Goal: Information Seeking & Learning: Check status

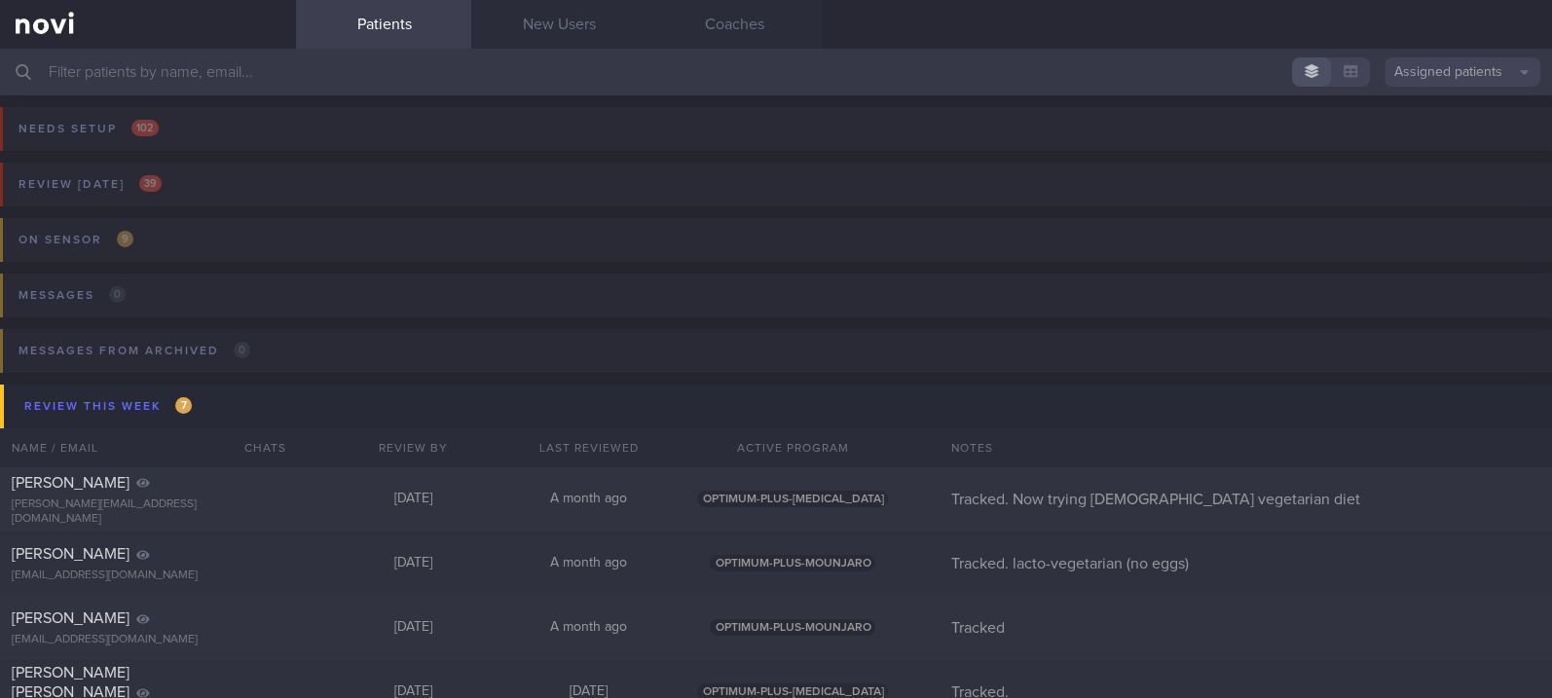
click at [285, 68] on input "text" at bounding box center [776, 72] width 1552 height 47
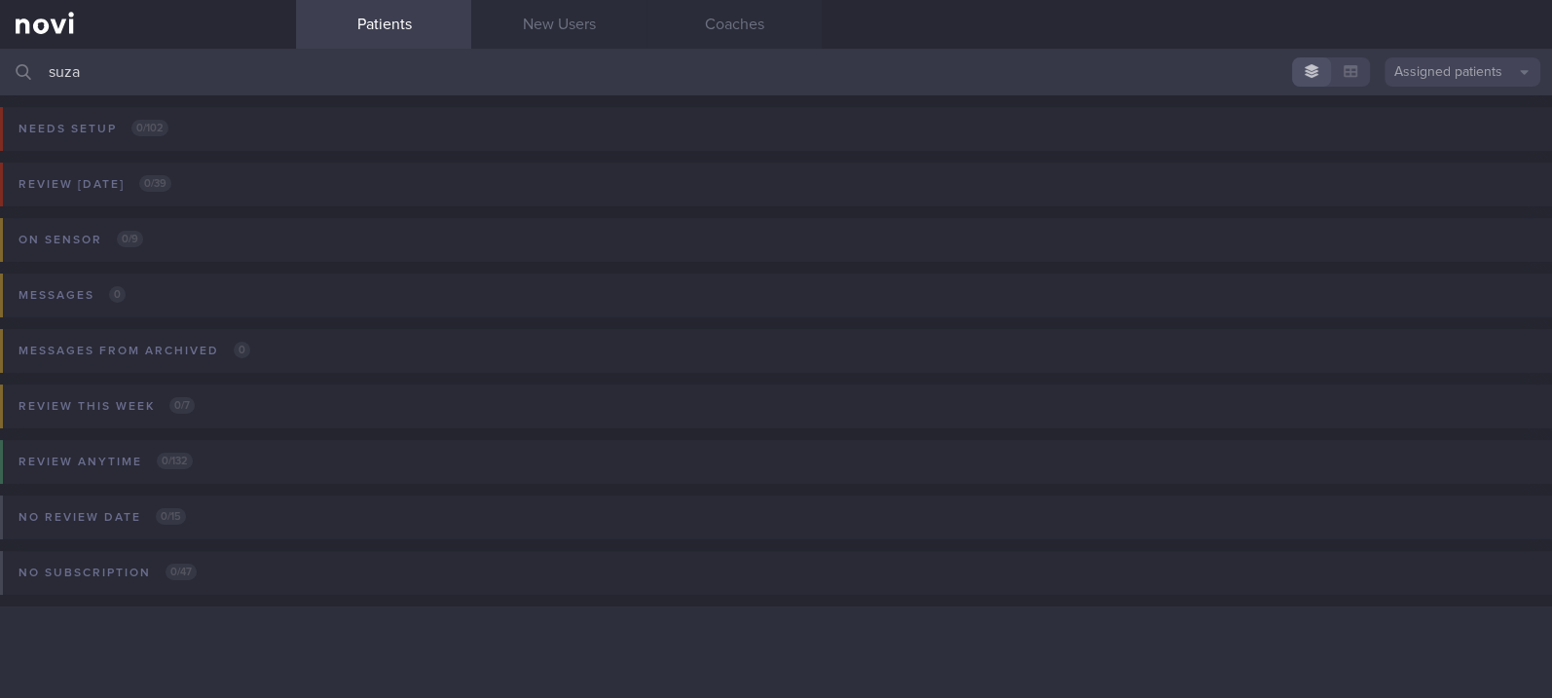
type input "suza"
click at [1454, 84] on button "Assigned patients" at bounding box center [1463, 71] width 156 height 29
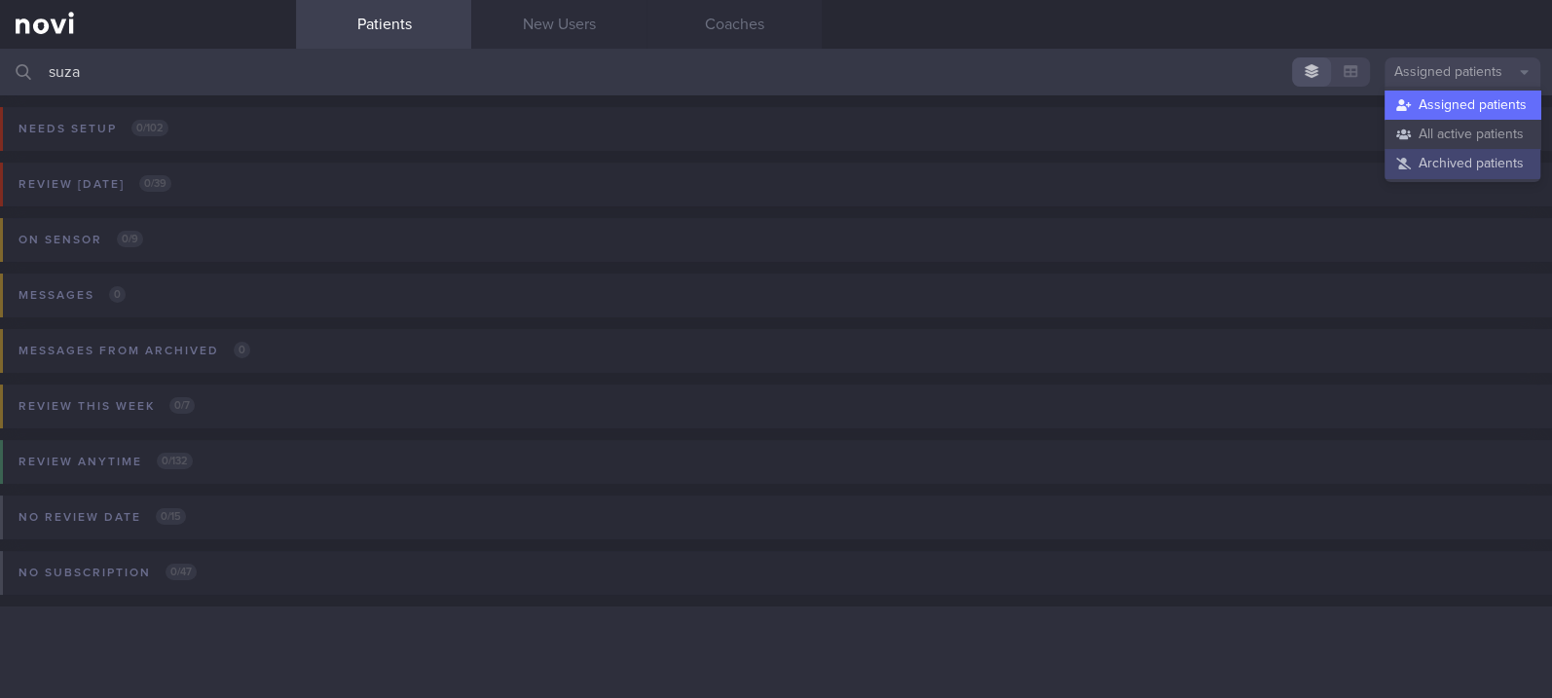
click at [1454, 163] on button "Archived patients" at bounding box center [1463, 163] width 156 height 29
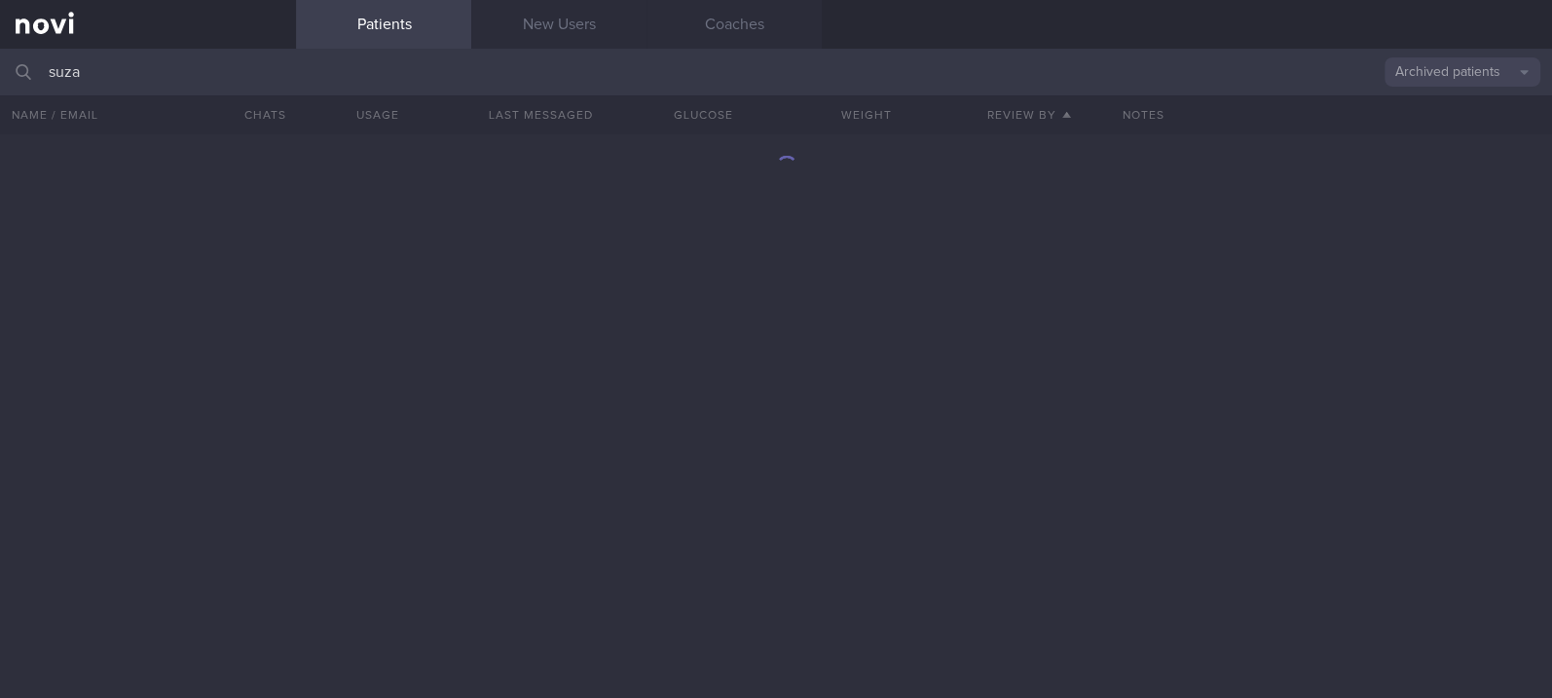
click at [263, 66] on input "suza" at bounding box center [776, 72] width 1552 height 47
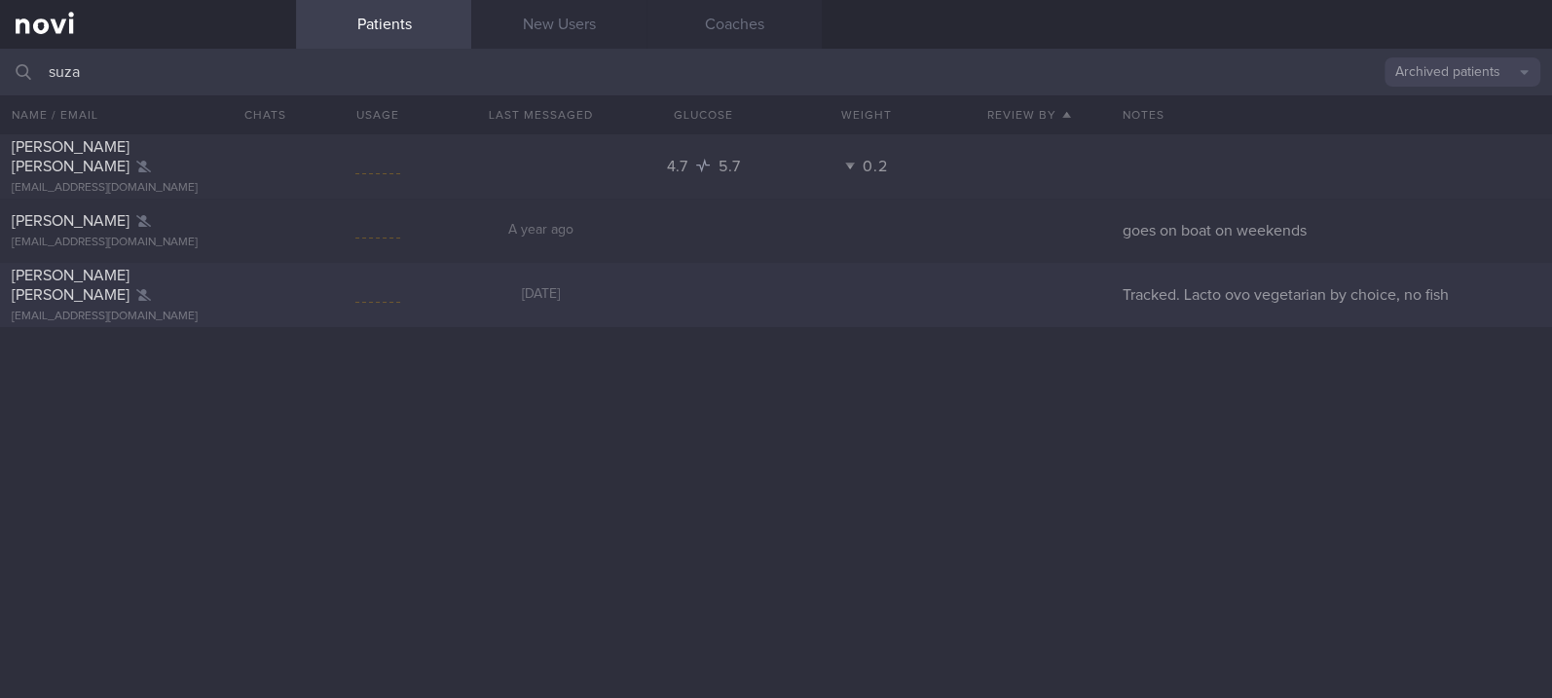
click at [279, 298] on div "[PERSON_NAME] [PERSON_NAME] [EMAIL_ADDRESS][DOMAIN_NAME]" at bounding box center [148, 295] width 296 height 58
select select "8"
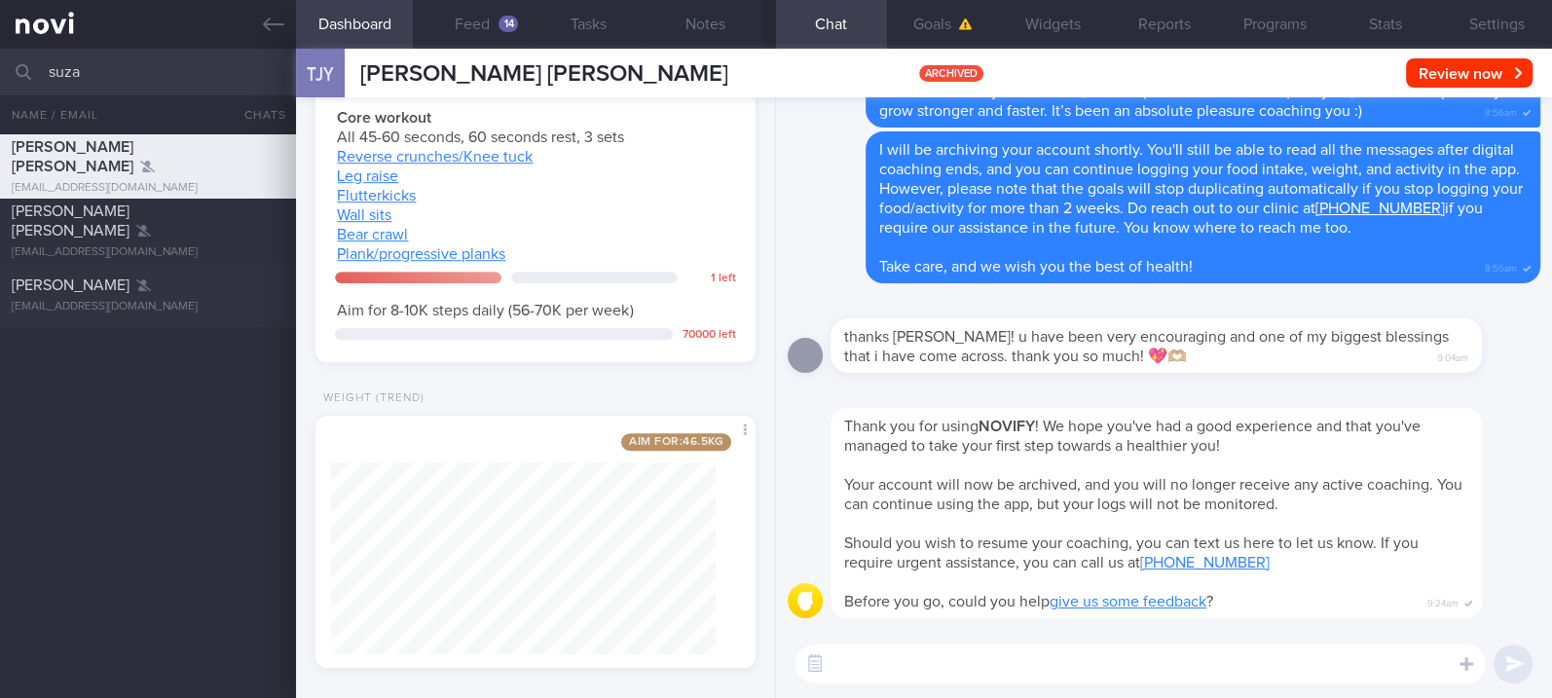
scroll to position [1218, 0]
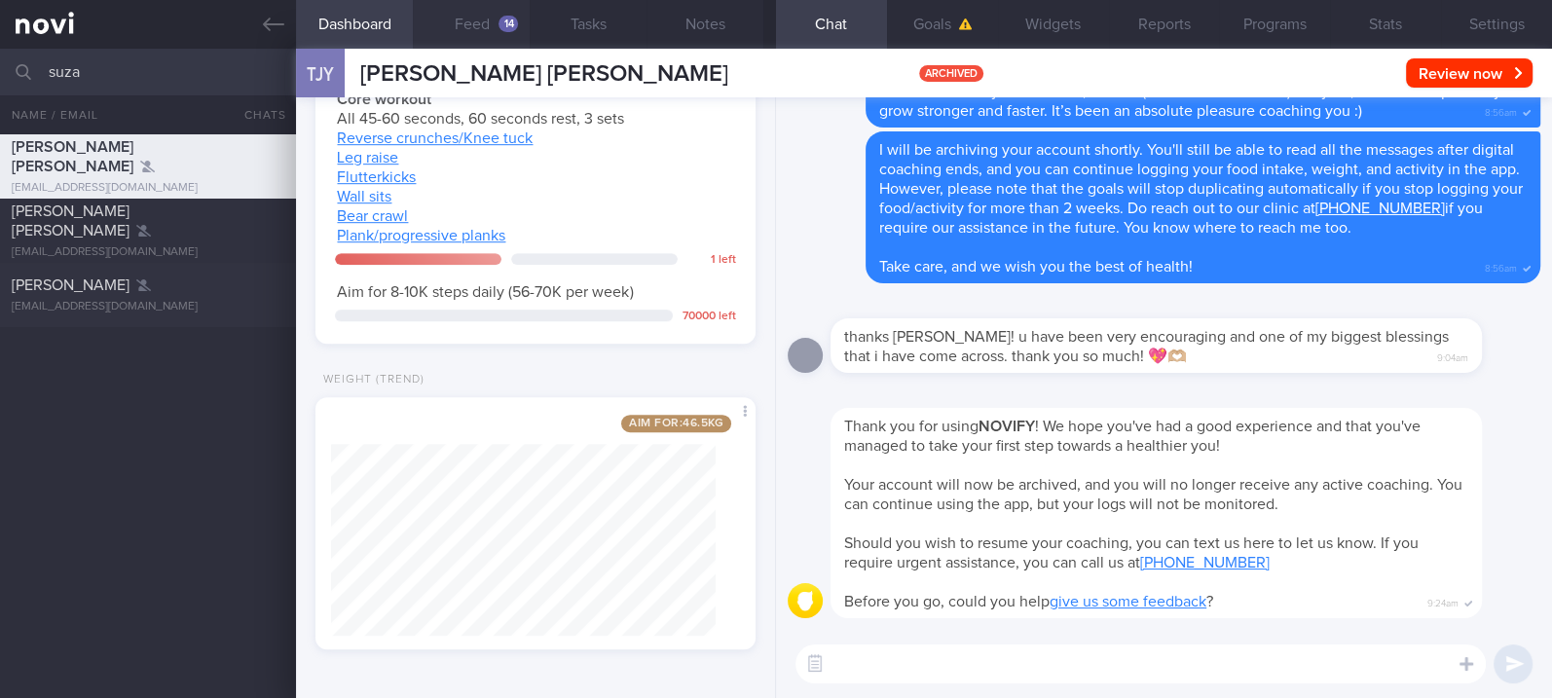
click at [475, 36] on button "Feed 14" at bounding box center [471, 24] width 117 height 49
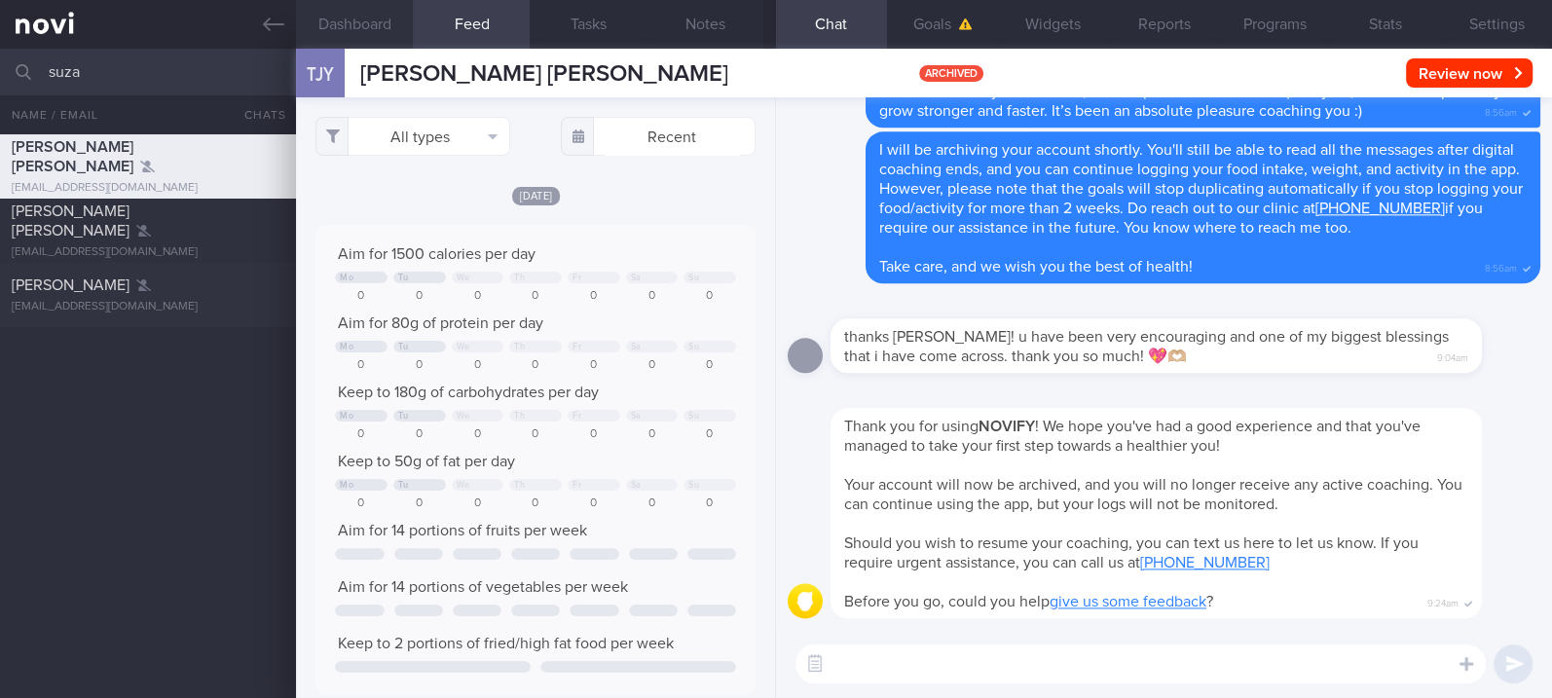
click at [383, 35] on button "Dashboard" at bounding box center [354, 24] width 117 height 49
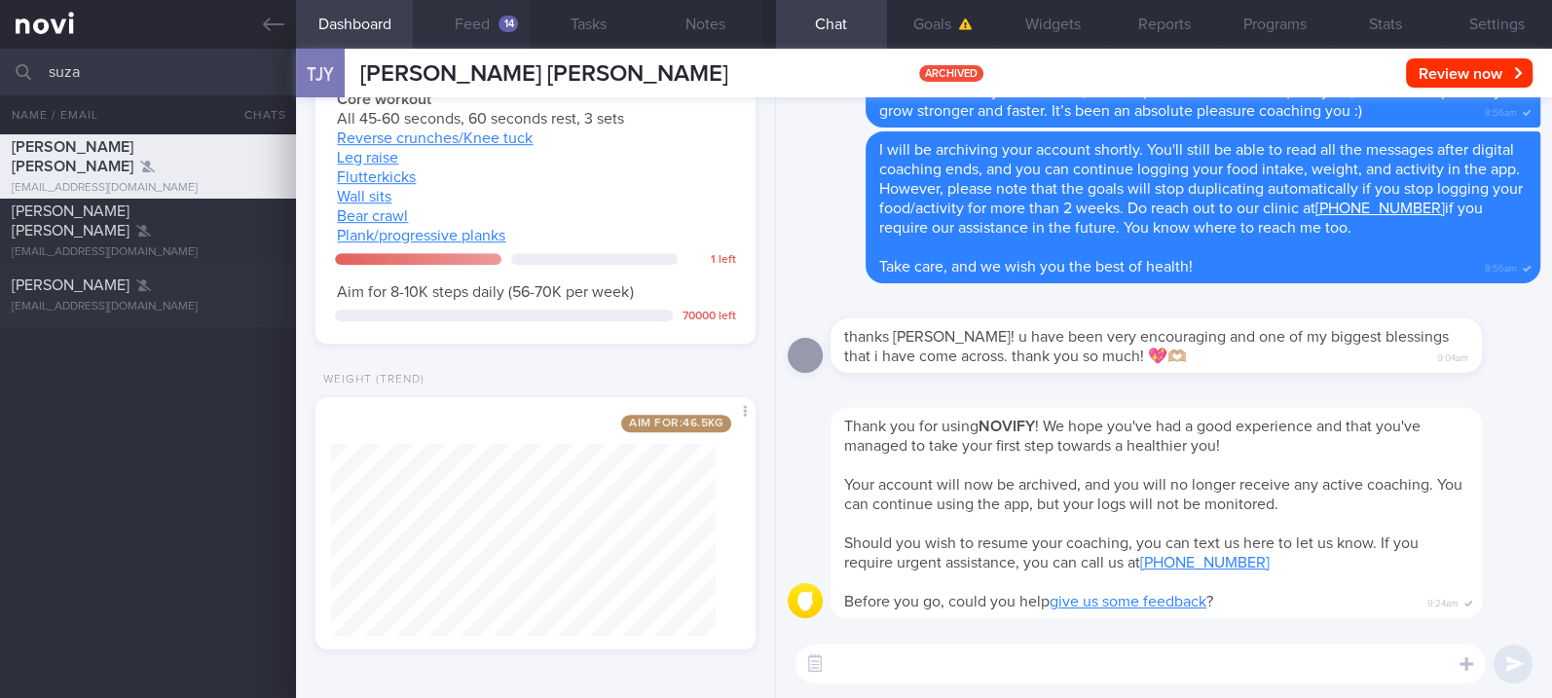
click at [490, 30] on button "Feed 14" at bounding box center [471, 24] width 117 height 49
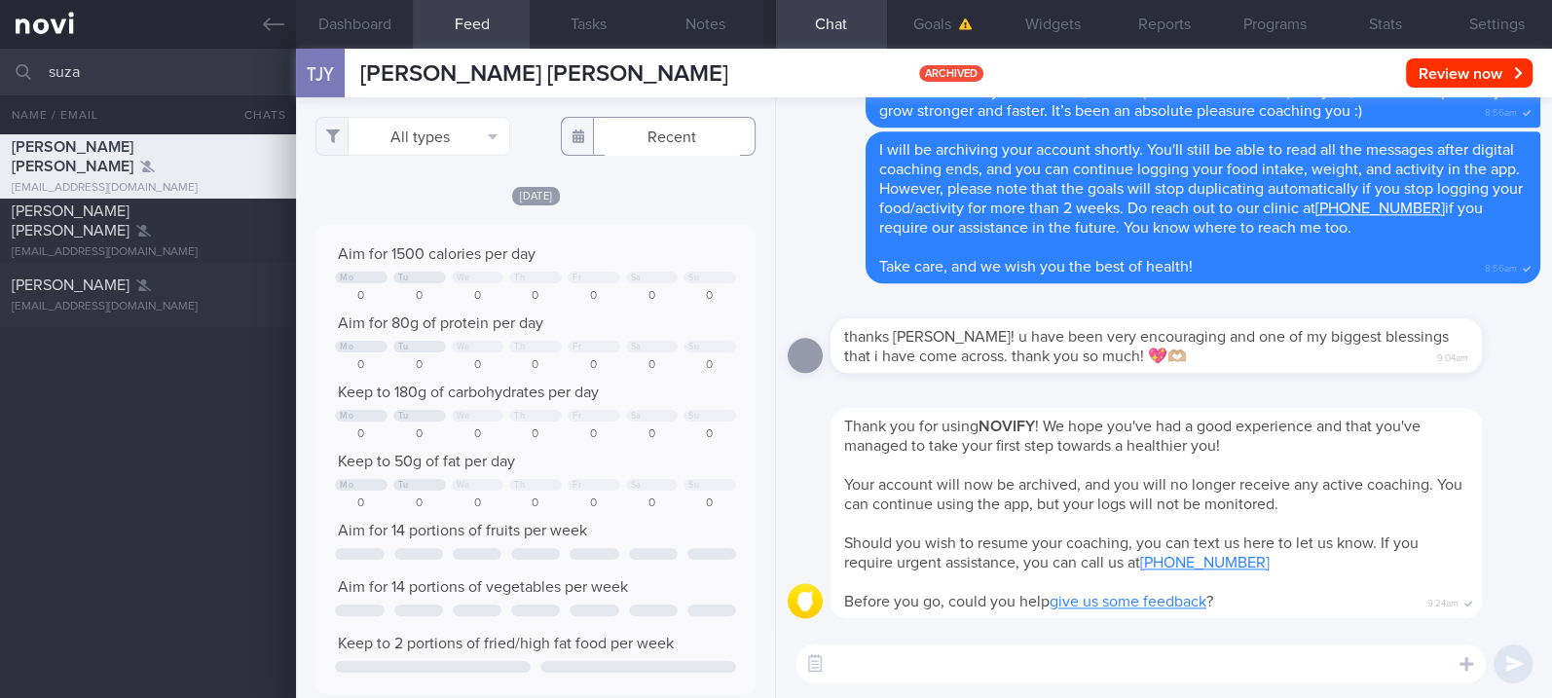
click at [673, 134] on input "text" at bounding box center [658, 136] width 195 height 39
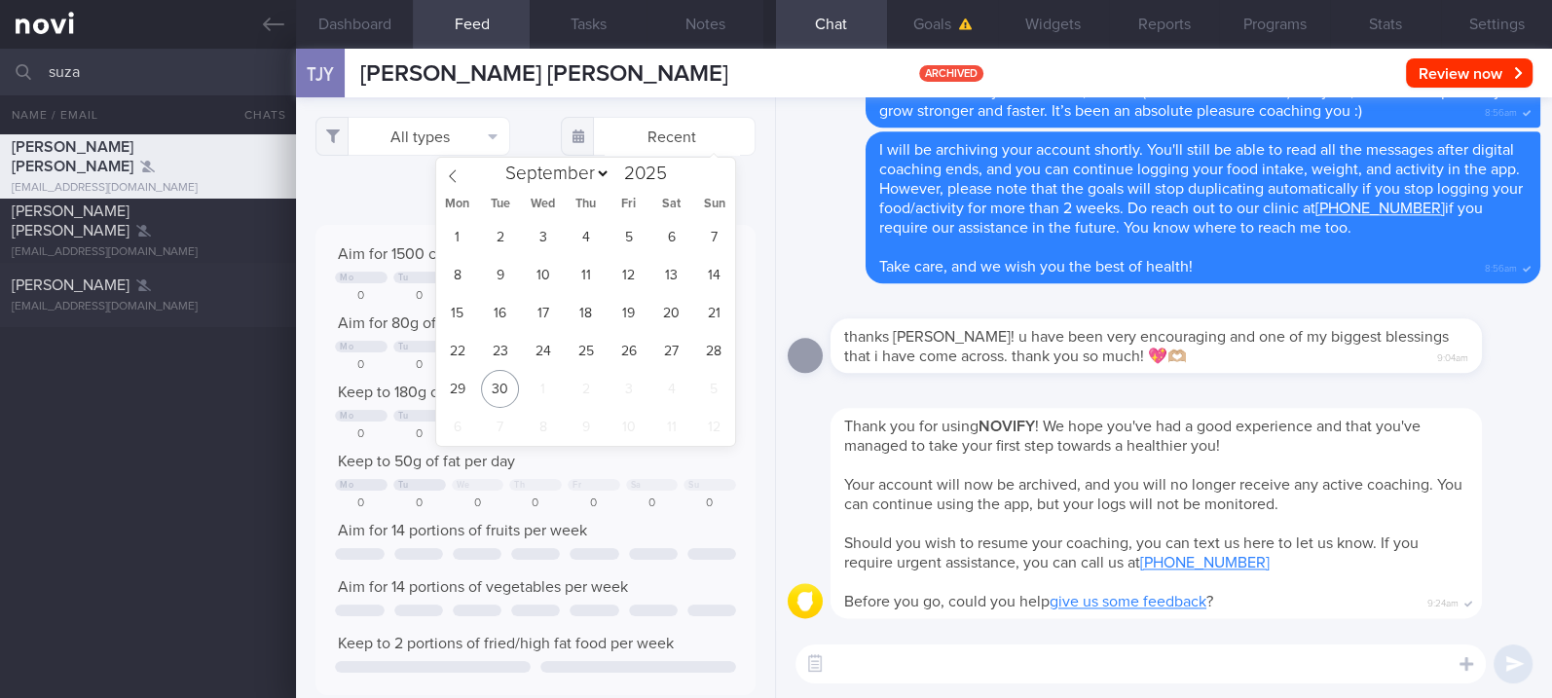
click at [357, 194] on div "[DATE]" at bounding box center [536, 195] width 440 height 20
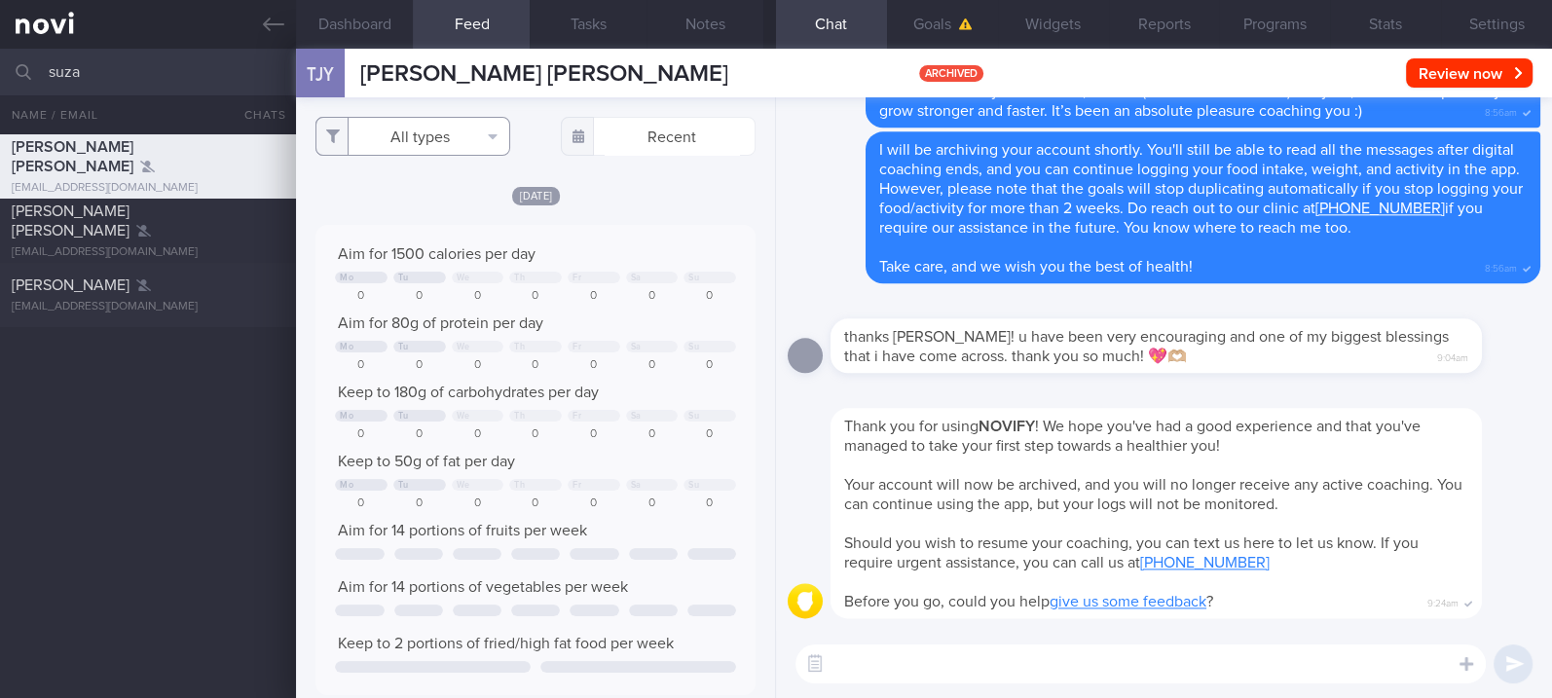
click at [438, 121] on button "All types" at bounding box center [413, 136] width 195 height 39
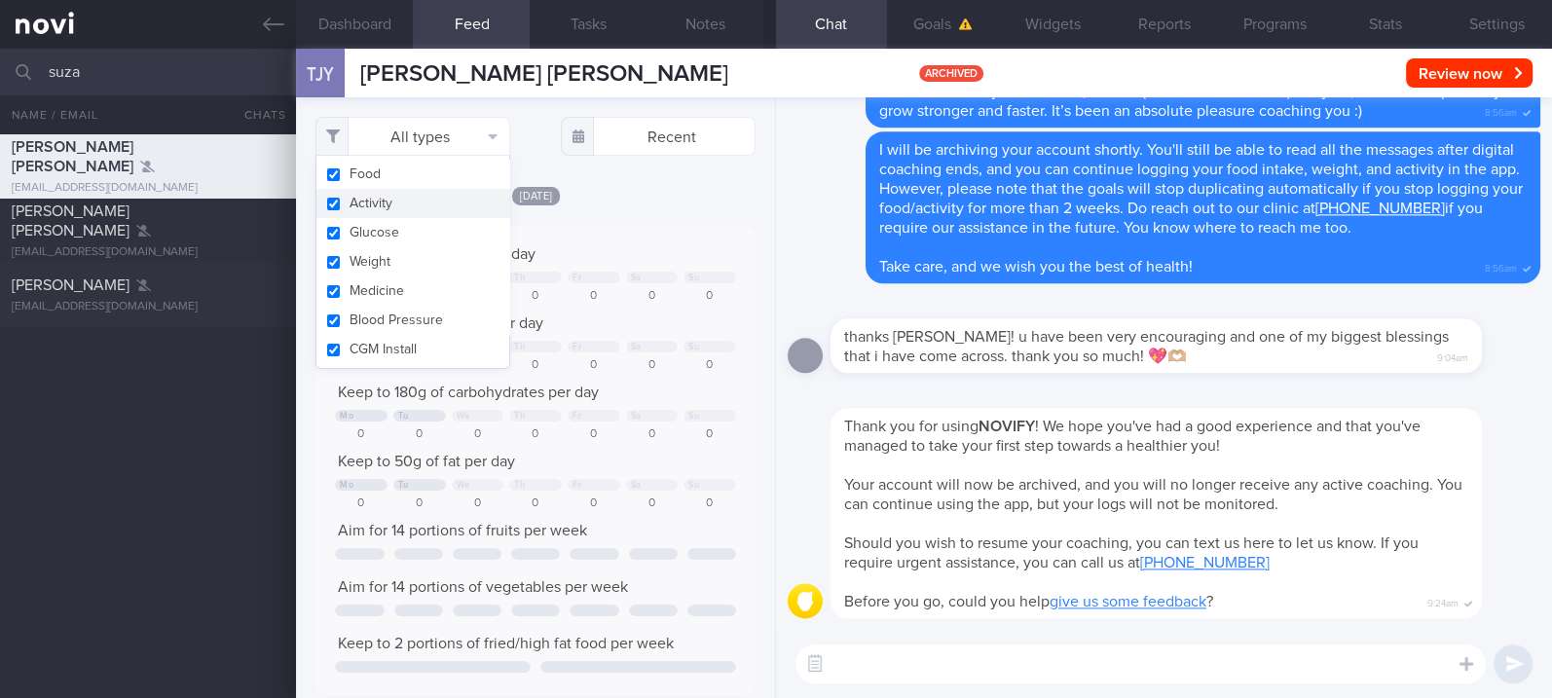
click at [384, 212] on button "Activity" at bounding box center [413, 203] width 193 height 29
checkbox input "false"
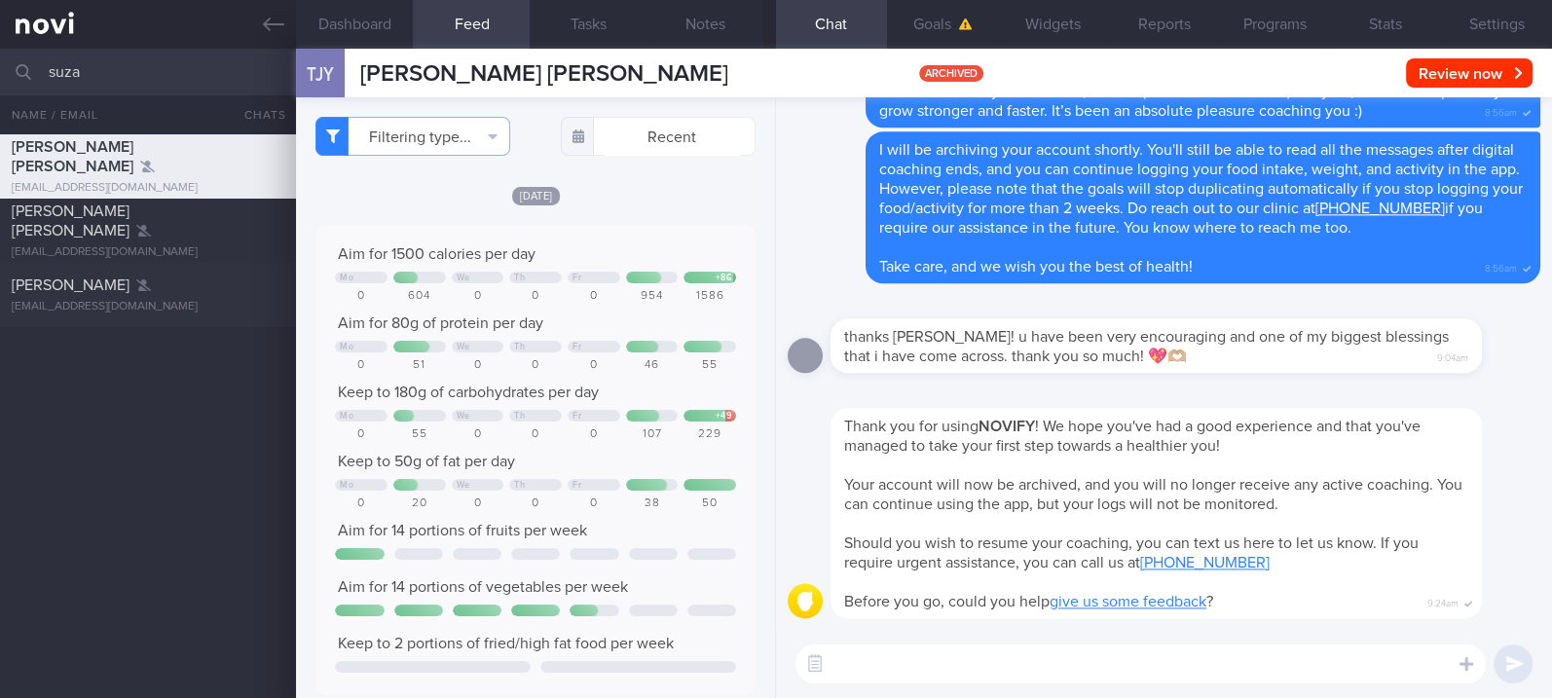
click at [1256, 405] on div at bounding box center [1186, 396] width 710 height 23
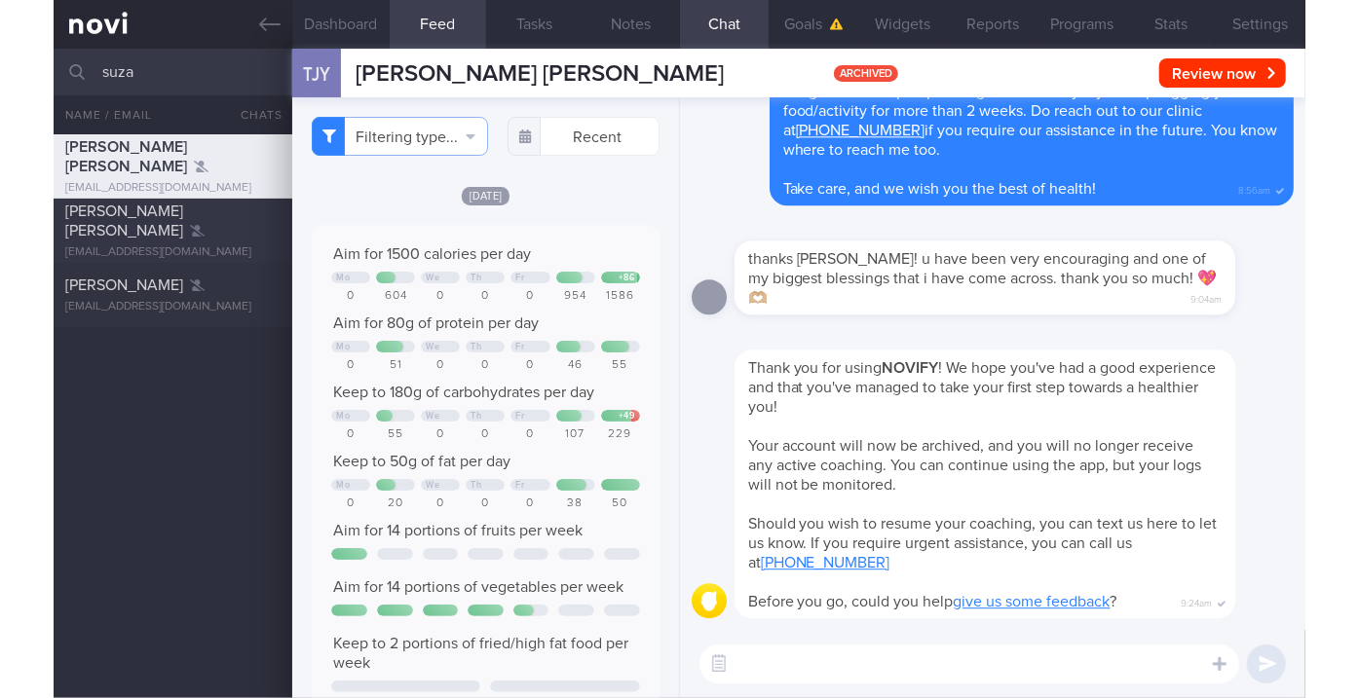
scroll to position [190, 325]
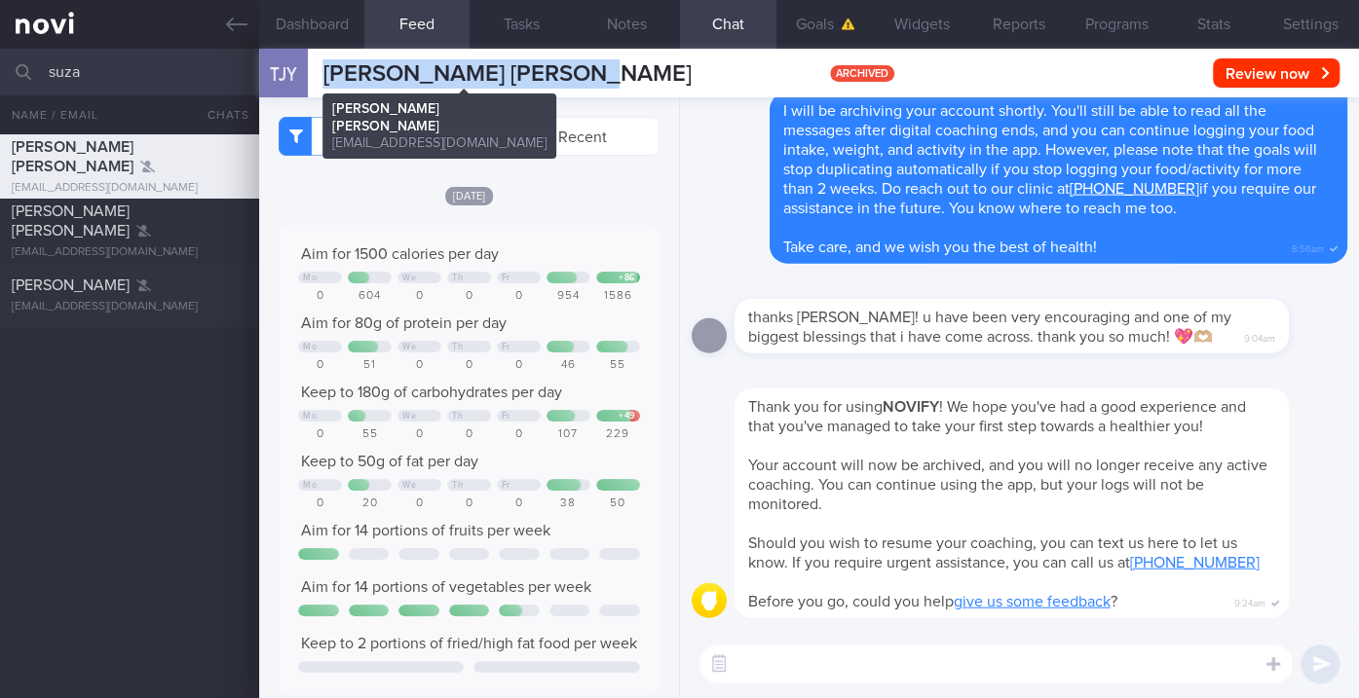
drag, startPoint x: 664, startPoint y: 83, endPoint x: 325, endPoint y: 70, distance: 339.1
click at [325, 70] on div "TJY TAN [PERSON_NAME], [PERSON_NAME] JING [PERSON_NAME] [EMAIL_ADDRESS][DOMAIN_…" at bounding box center [808, 73] width 1099 height 49
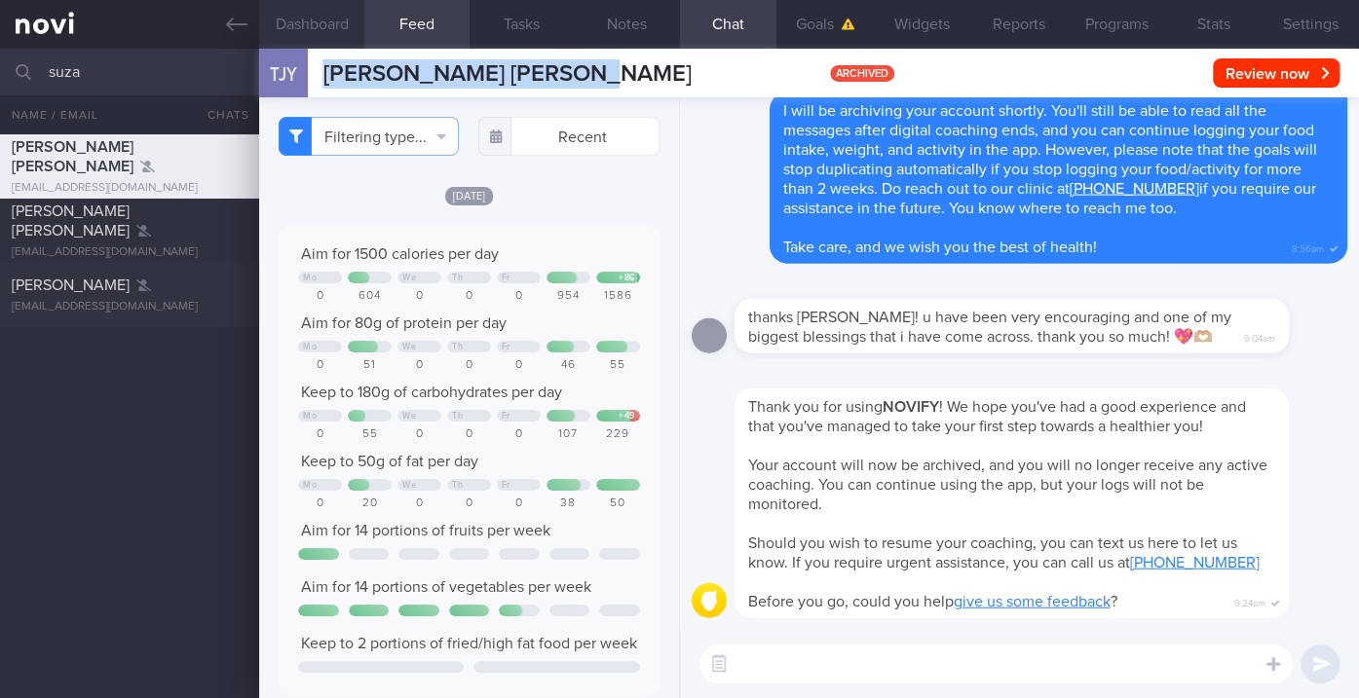
copy span "[PERSON_NAME] [PERSON_NAME]"
